Goal: Navigation & Orientation: Find specific page/section

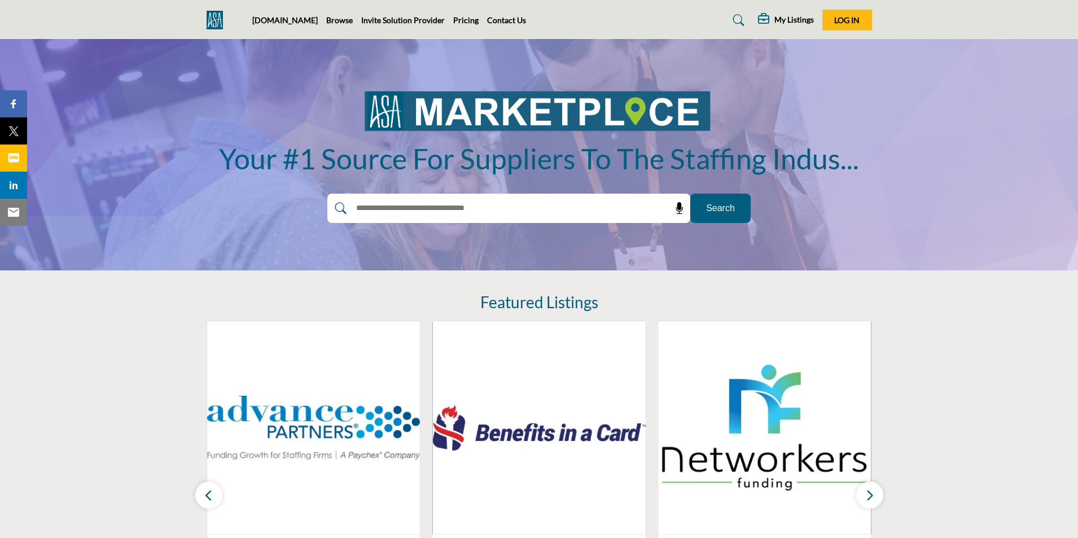
click at [721, 209] on span "Search" at bounding box center [720, 209] width 29 height 14
